Goal: Information Seeking & Learning: Learn about a topic

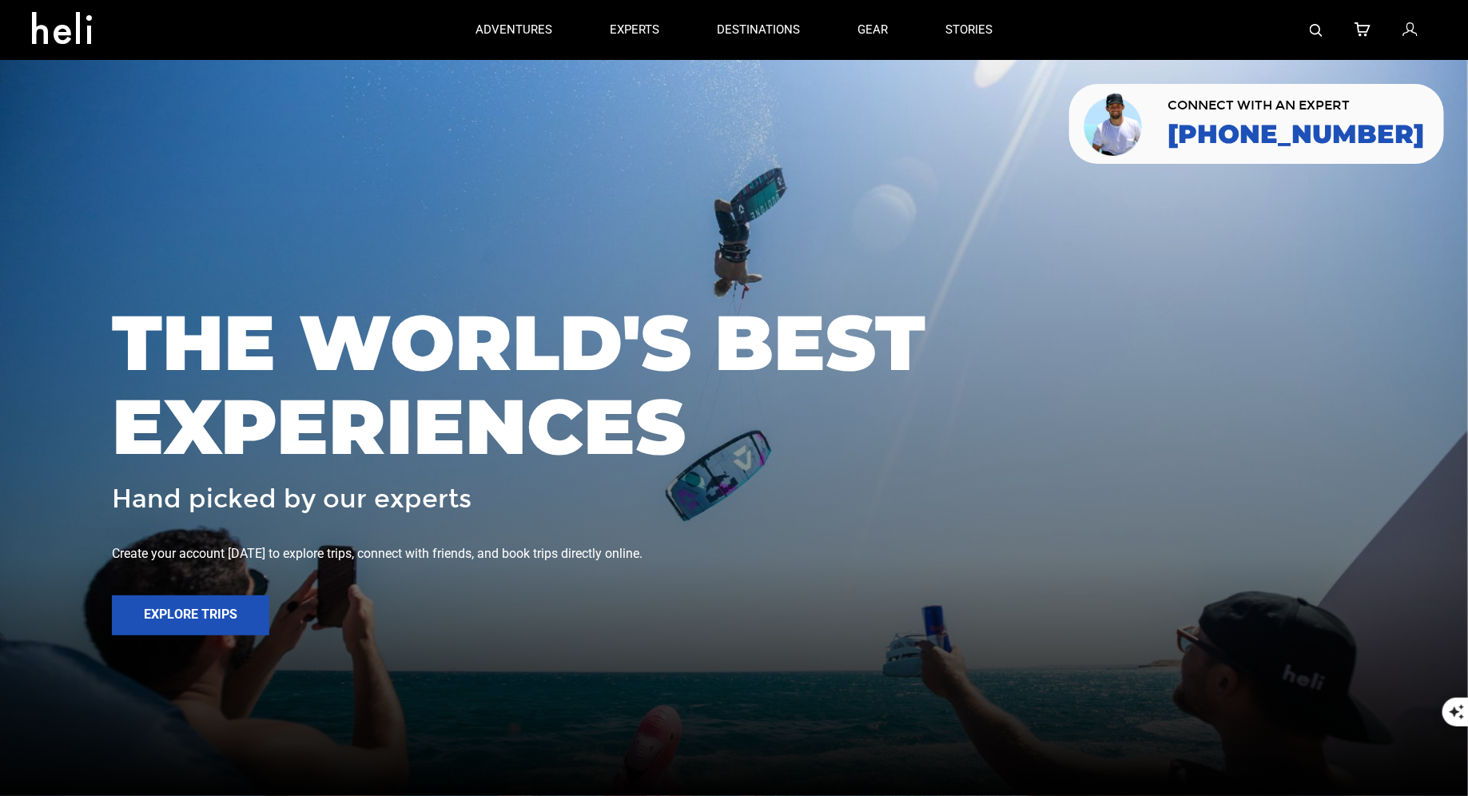
click at [1325, 22] on div at bounding box center [1228, 30] width 415 height 60
click at [1317, 30] on img at bounding box center [1315, 30] width 13 height 13
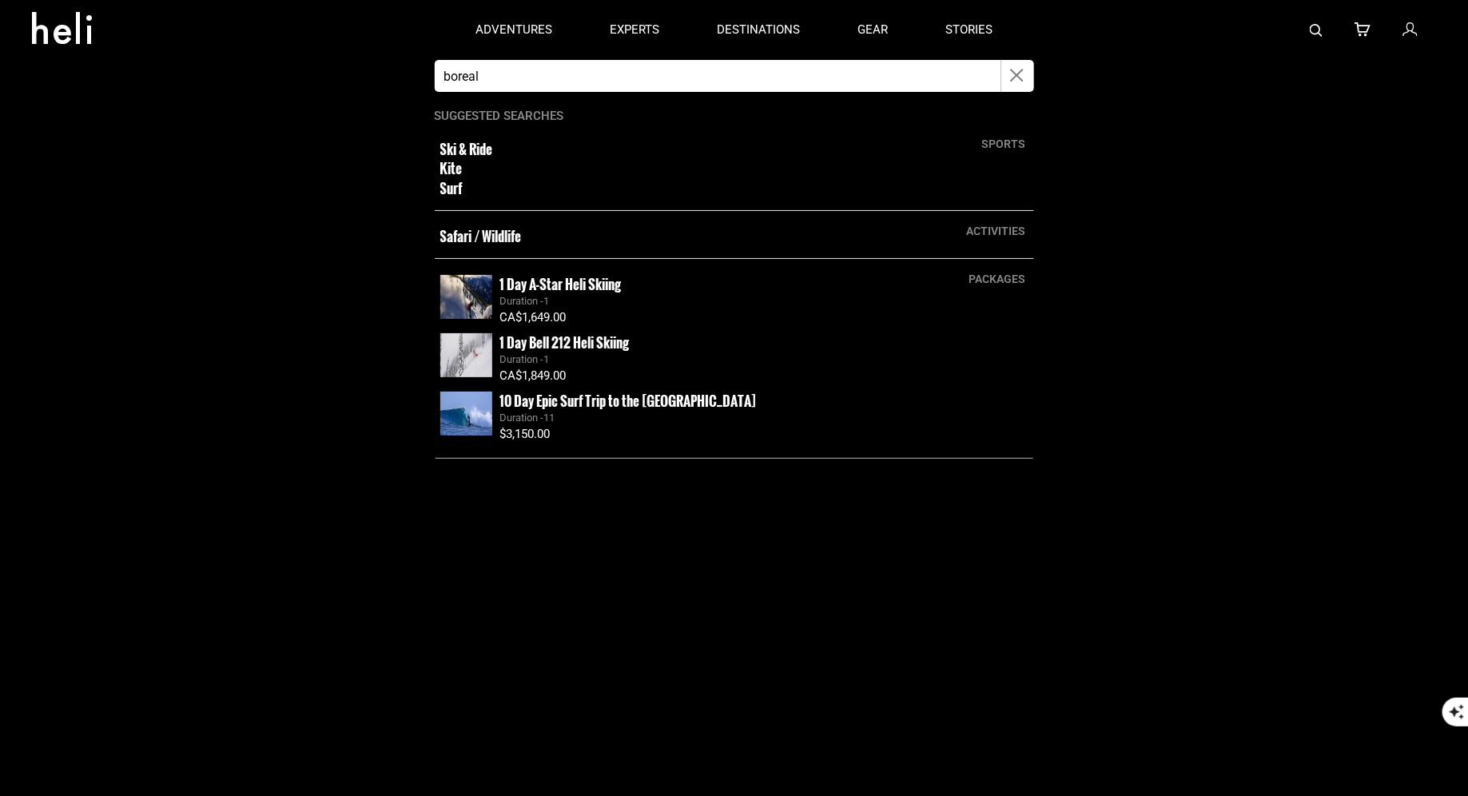
type input "boreal"
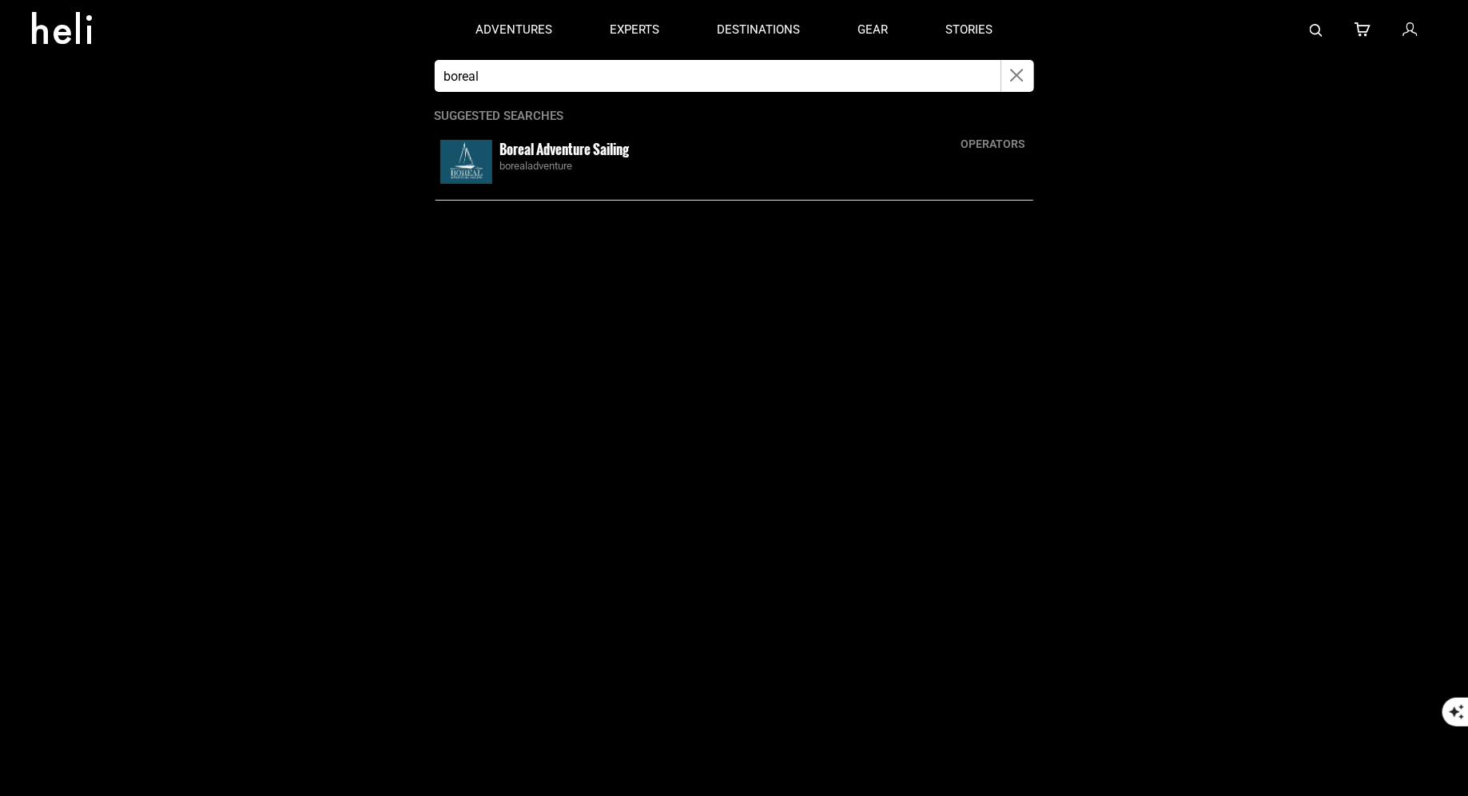
click at [583, 153] on small "Boreal Adventure Sailing" at bounding box center [564, 149] width 129 height 20
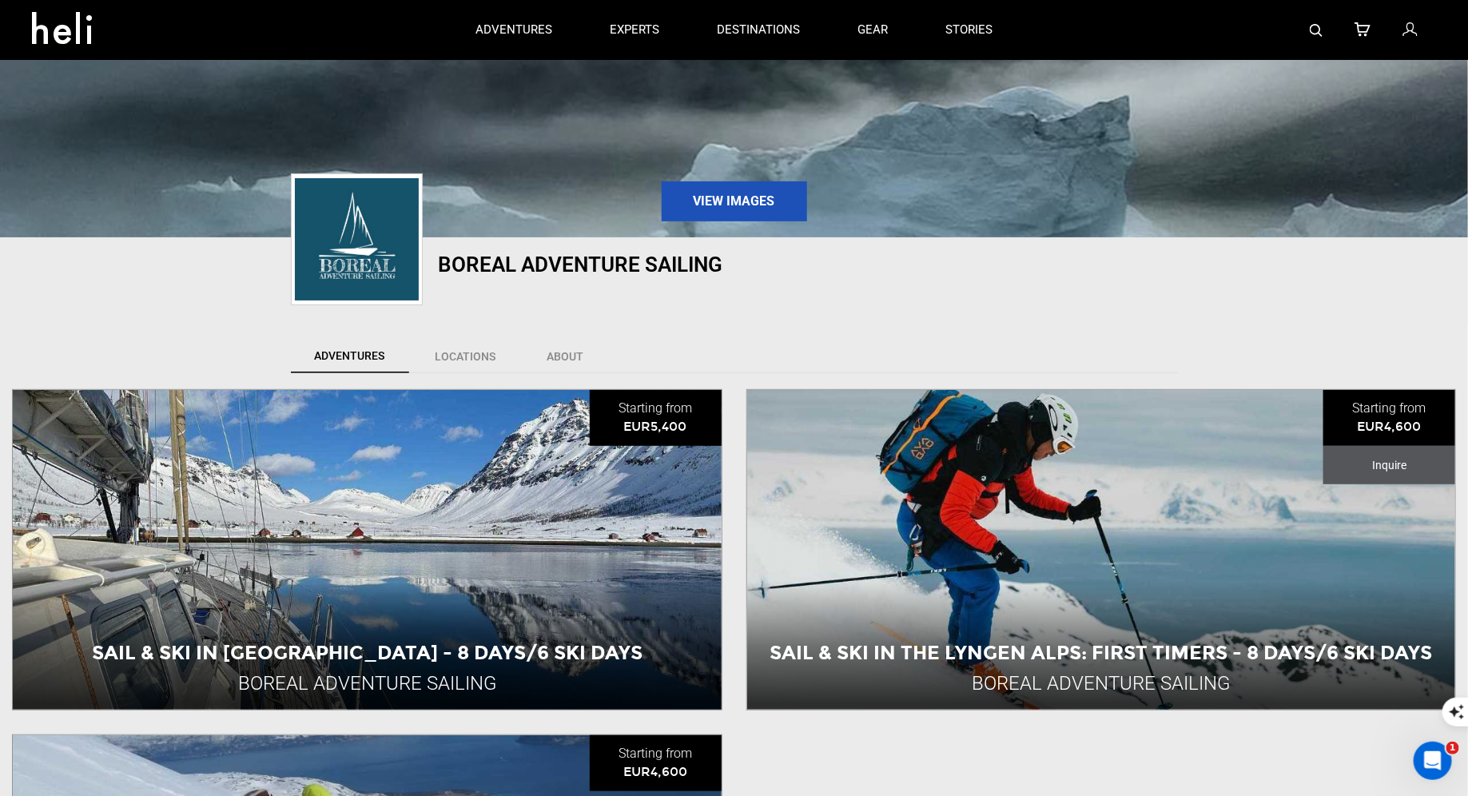
scroll to position [478, 0]
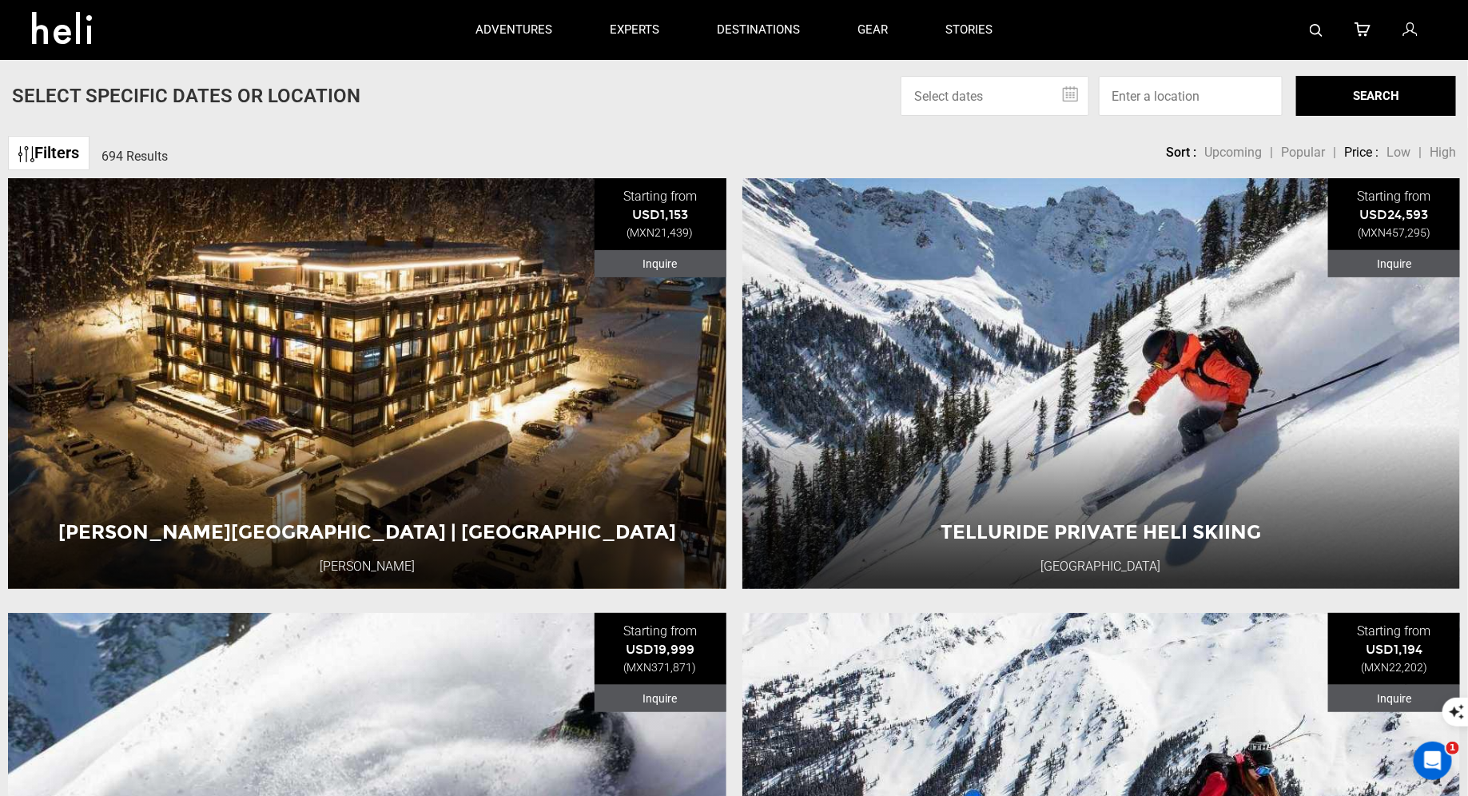
click at [1314, 22] on link at bounding box center [1315, 30] width 13 height 60
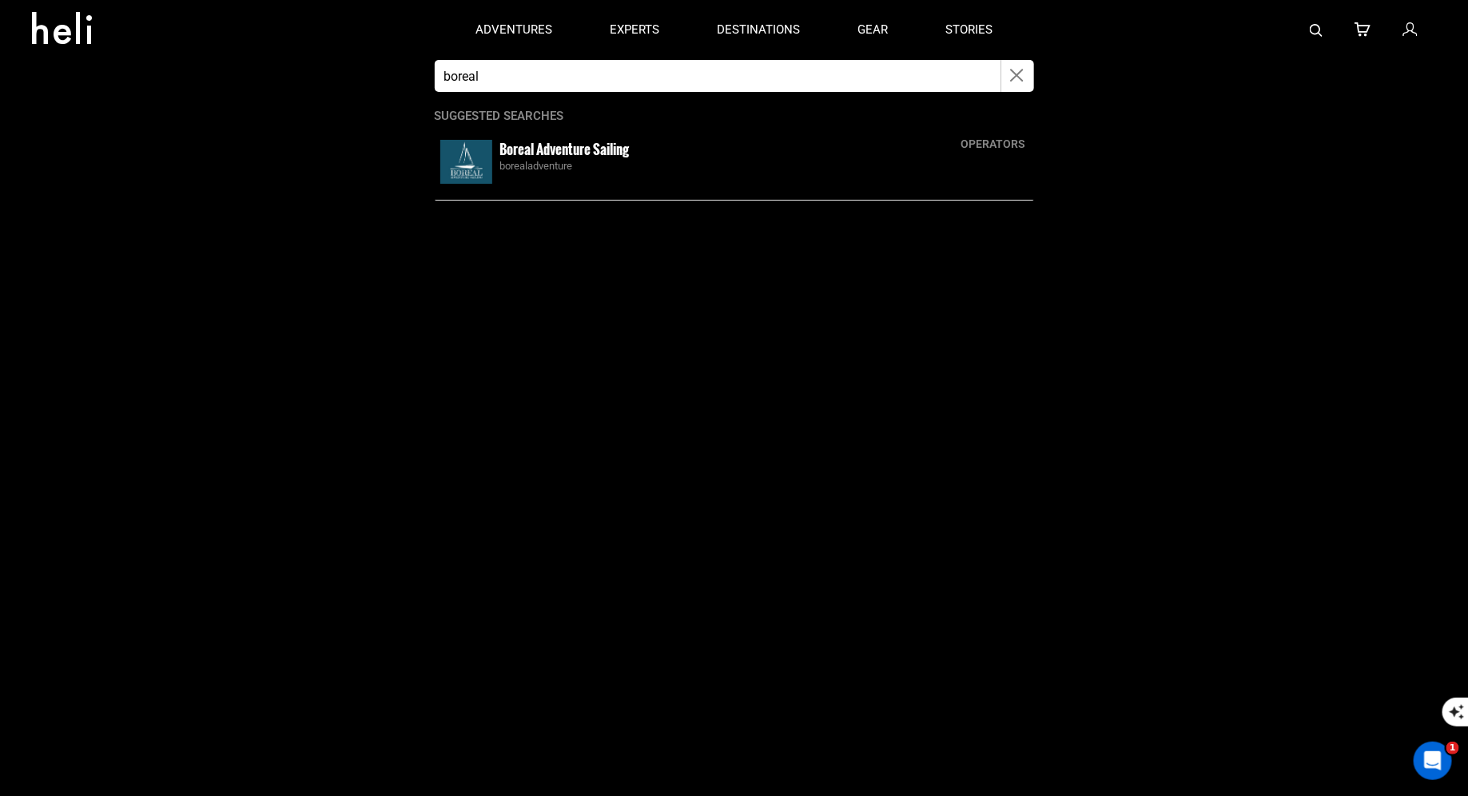
type input "boreal"
click at [470, 168] on img at bounding box center [466, 162] width 52 height 44
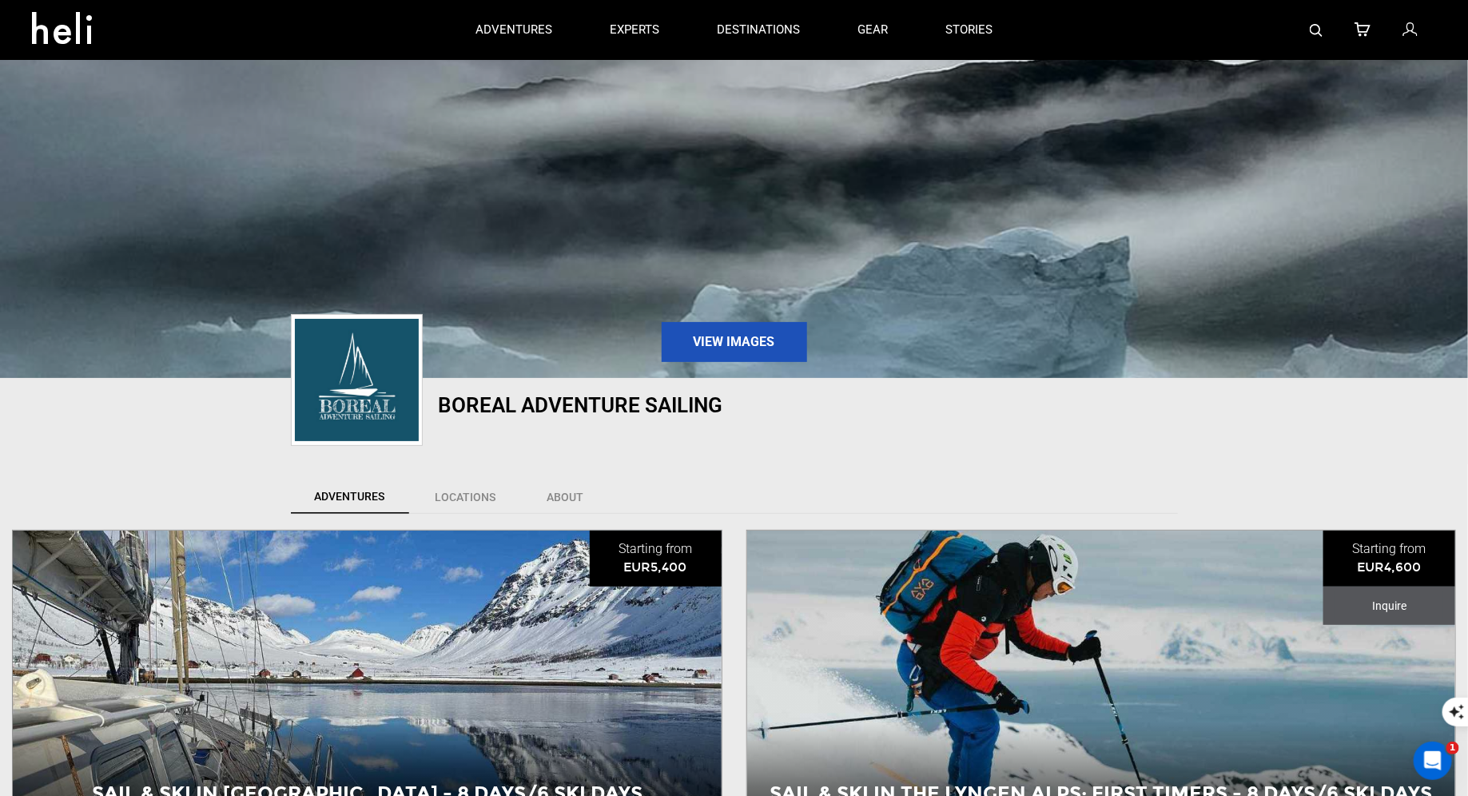
scroll to position [749, 0]
